Goal: Find specific page/section: Find specific page/section

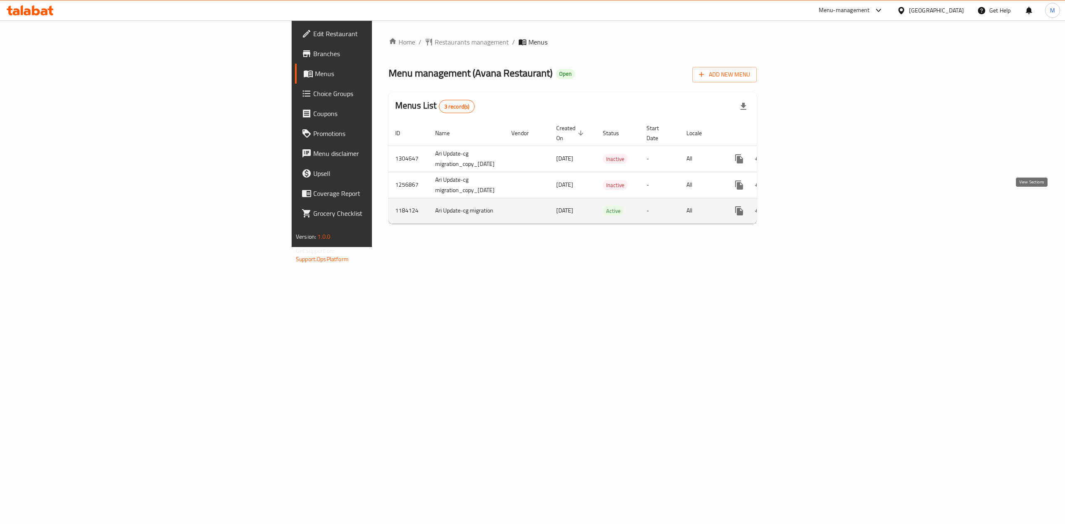
click at [809, 201] on link "enhanced table" at bounding box center [799, 211] width 20 height 20
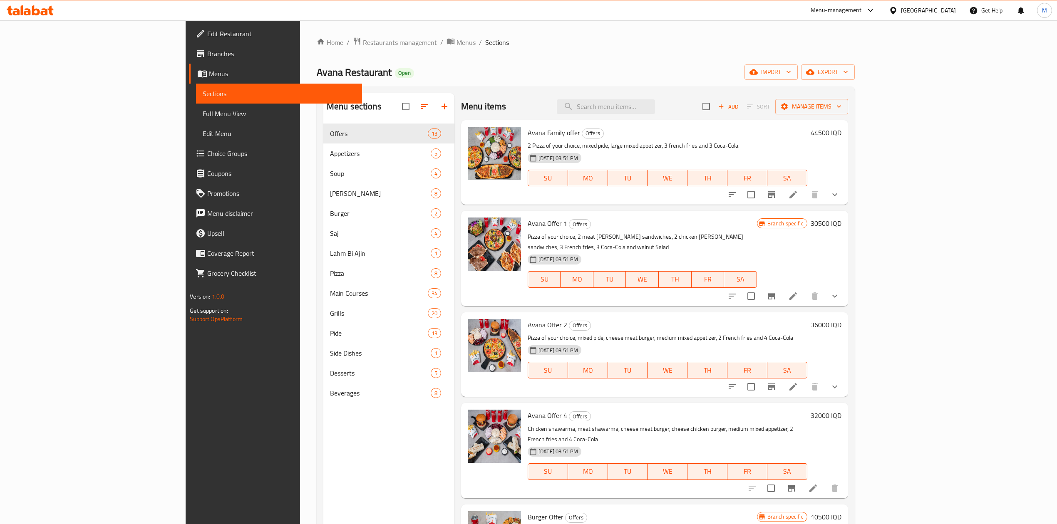
click at [317, 52] on div "Home / Restaurants management / Menus / Sections Avana Restaurant Open import e…" at bounding box center [586, 330] width 538 height 587
click at [363, 47] on span "Restaurants management" at bounding box center [400, 42] width 74 height 10
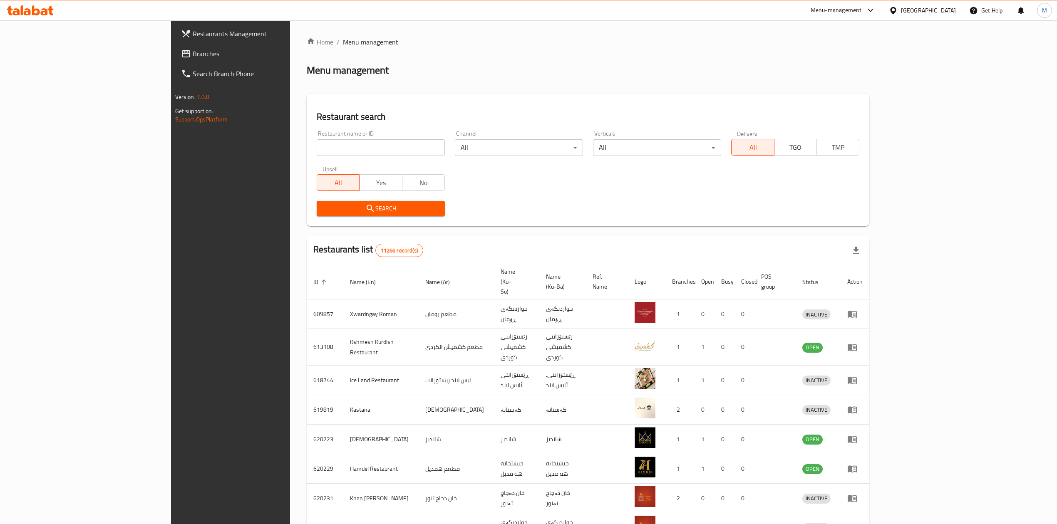
click at [317, 146] on input "search" at bounding box center [381, 147] width 128 height 17
type input "gas avana"
click button "Search" at bounding box center [381, 208] width 128 height 15
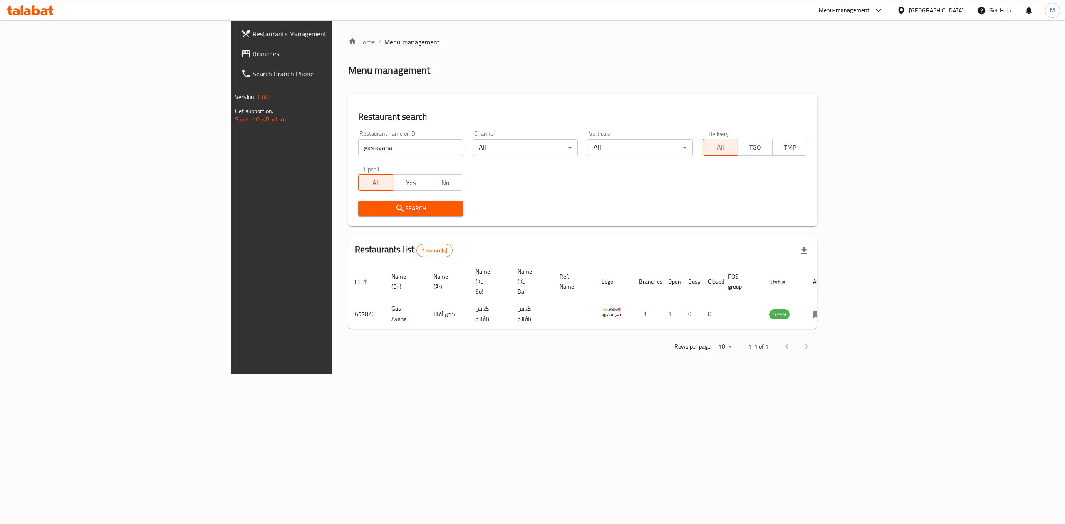
click at [348, 45] on link "Home" at bounding box center [361, 42] width 27 height 10
